Goal: Task Accomplishment & Management: Use online tool/utility

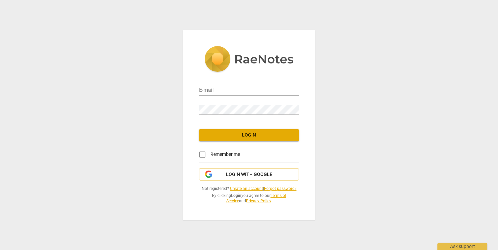
click at [236, 92] on input "email" at bounding box center [249, 91] width 100 height 10
type input "[PERSON_NAME][EMAIL_ADDRESS][DOMAIN_NAME]"
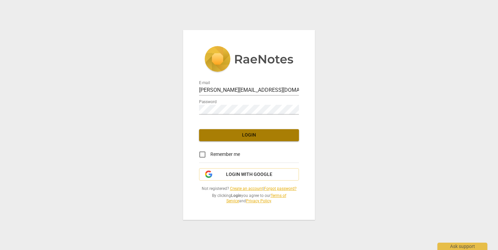
click at [271, 137] on span "Login" at bounding box center [249, 135] width 89 height 7
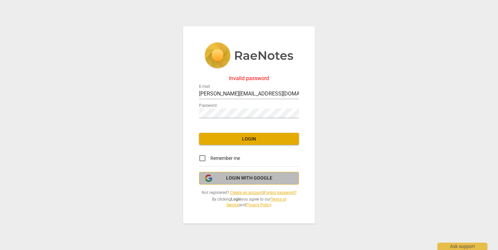
click at [241, 180] on span "Login with Google" at bounding box center [249, 178] width 46 height 7
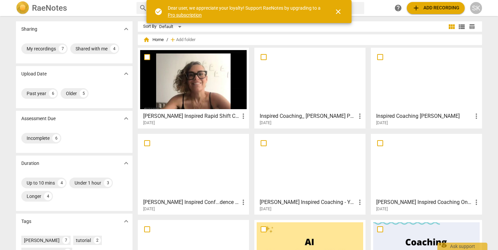
click at [438, 9] on span "add Add recording" at bounding box center [435, 8] width 47 height 8
